Goal: Task Accomplishment & Management: Use online tool/utility

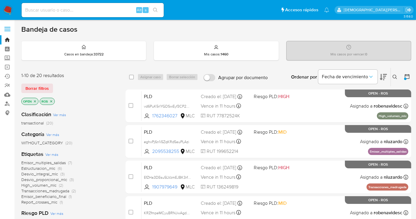
click at [33, 100] on icon "close-filter" at bounding box center [35, 101] width 4 height 4
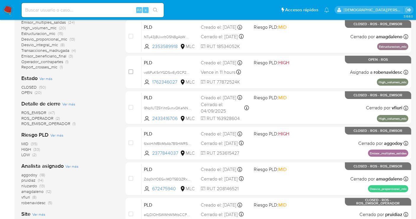
scroll to position [140, 0]
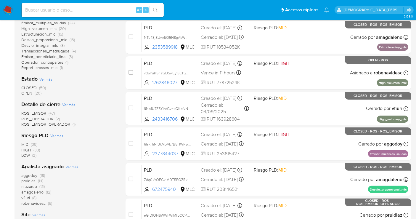
click at [27, 94] on span "OPEN" at bounding box center [26, 93] width 11 height 6
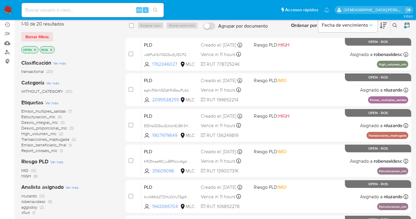
scroll to position [50, 0]
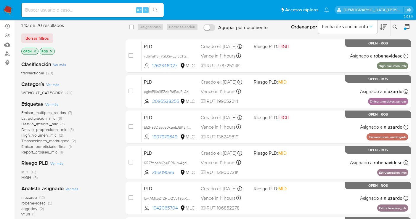
click at [35, 50] on icon "close-filter" at bounding box center [35, 51] width 4 height 4
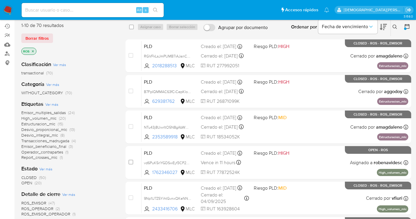
click at [32, 49] on icon "close-filter" at bounding box center [33, 51] width 4 height 4
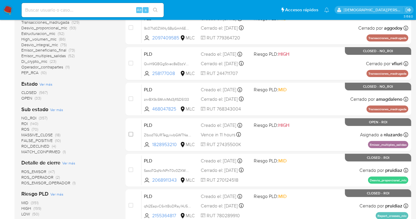
scroll to position [148, 0]
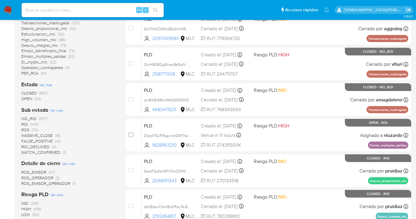
click at [27, 98] on span "OPEN" at bounding box center [26, 99] width 11 height 6
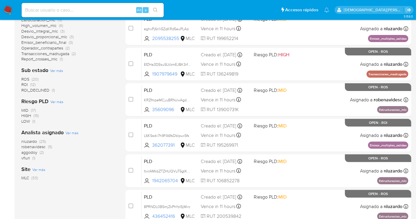
click at [32, 140] on span "nluzardo" at bounding box center [29, 141] width 16 height 6
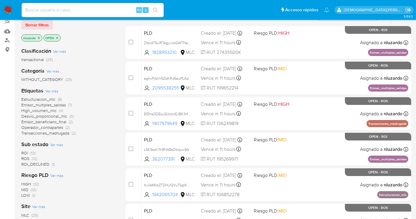
scroll to position [52, 0]
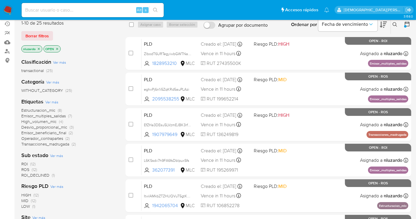
click at [40, 48] on icon "close-filter" at bounding box center [39, 49] width 4 height 4
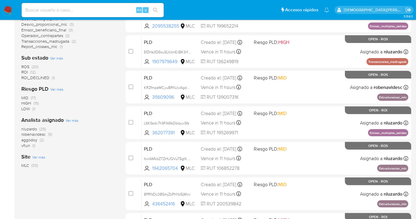
scroll to position [168, 0]
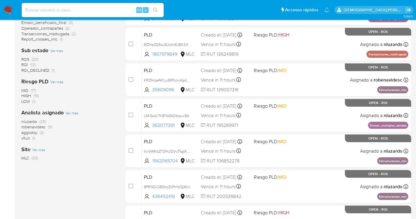
click at [35, 125] on span "robenavidesc" at bounding box center [33, 127] width 24 height 6
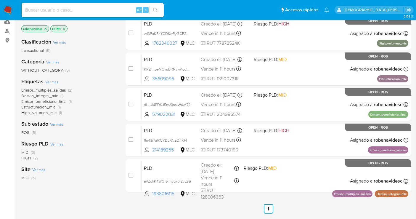
scroll to position [67, 0]
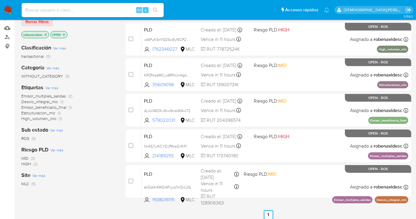
click at [65, 33] on icon "close-filter" at bounding box center [64, 35] width 4 height 4
click at [45, 34] on icon "close-filter" at bounding box center [46, 35] width 4 height 4
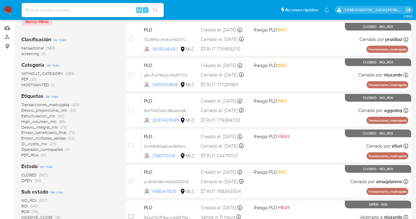
click at [27, 179] on span "OPEN" at bounding box center [26, 180] width 11 height 6
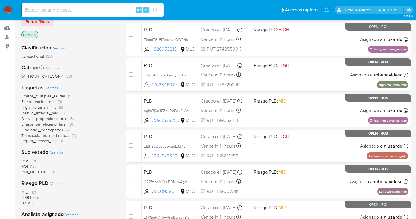
click at [23, 158] on span "ROS" at bounding box center [25, 161] width 8 height 6
